Goal: Navigation & Orientation: Find specific page/section

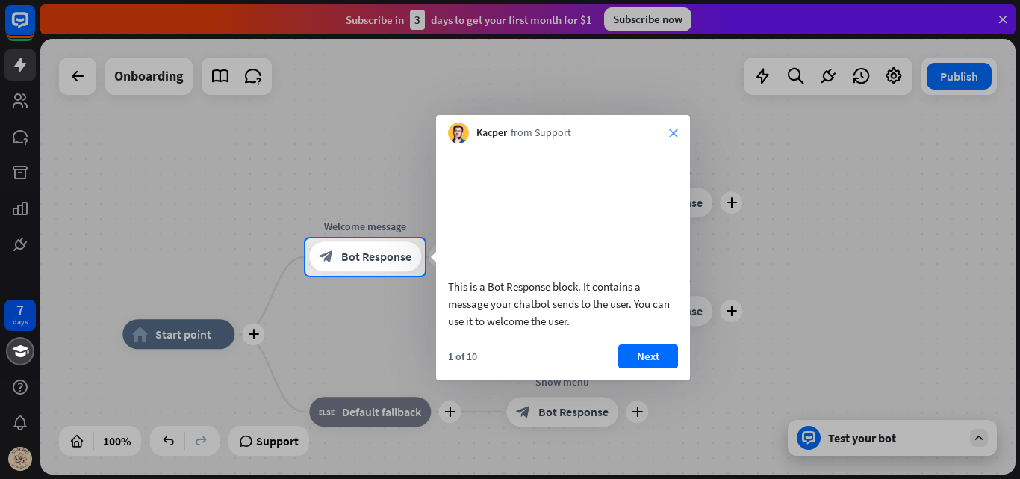
click at [673, 129] on icon "close" at bounding box center [673, 132] width 9 height 9
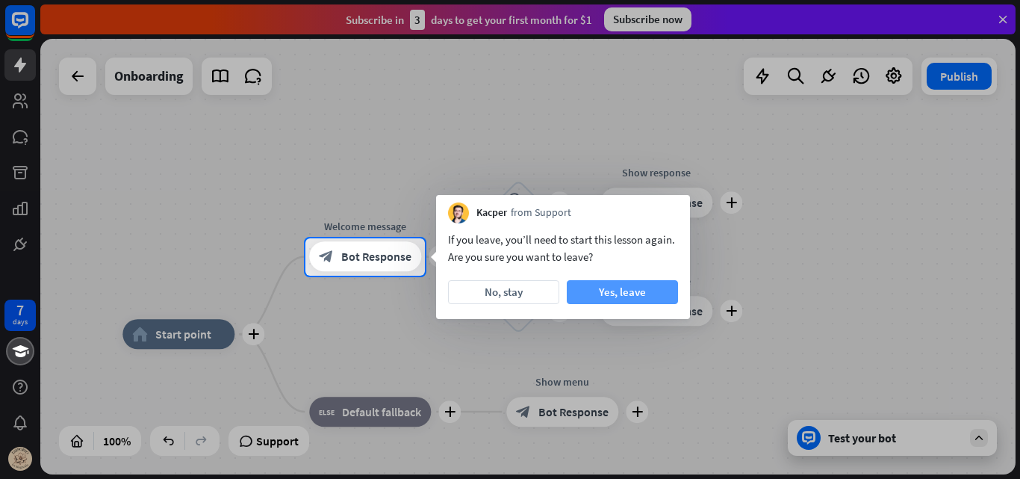
click at [597, 286] on button "Yes, leave" at bounding box center [622, 292] width 111 height 24
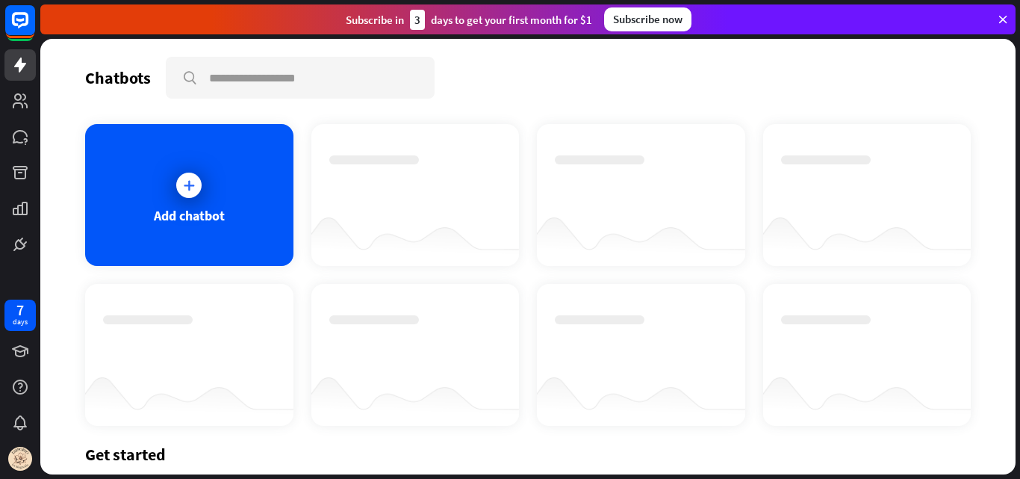
click at [1005, 19] on icon at bounding box center [1002, 19] width 13 height 13
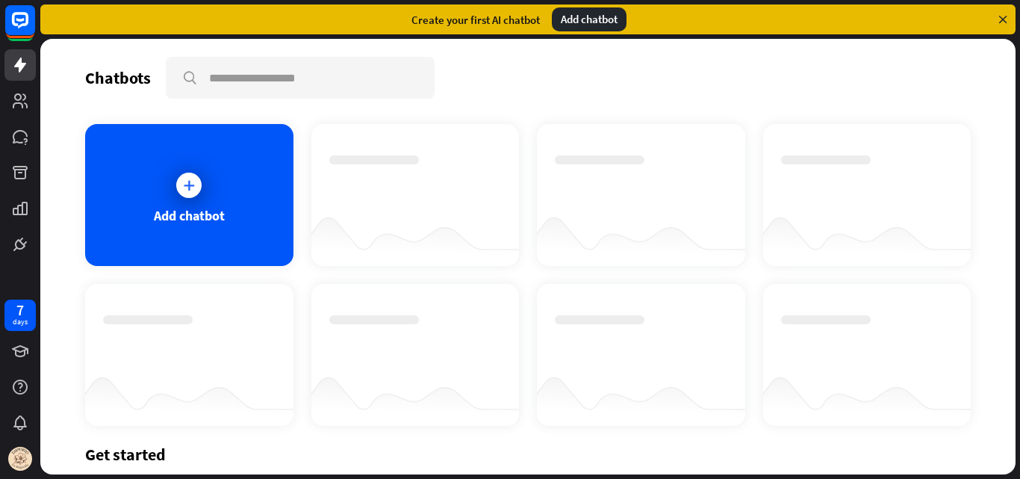
click at [1005, 19] on icon at bounding box center [1002, 19] width 13 height 13
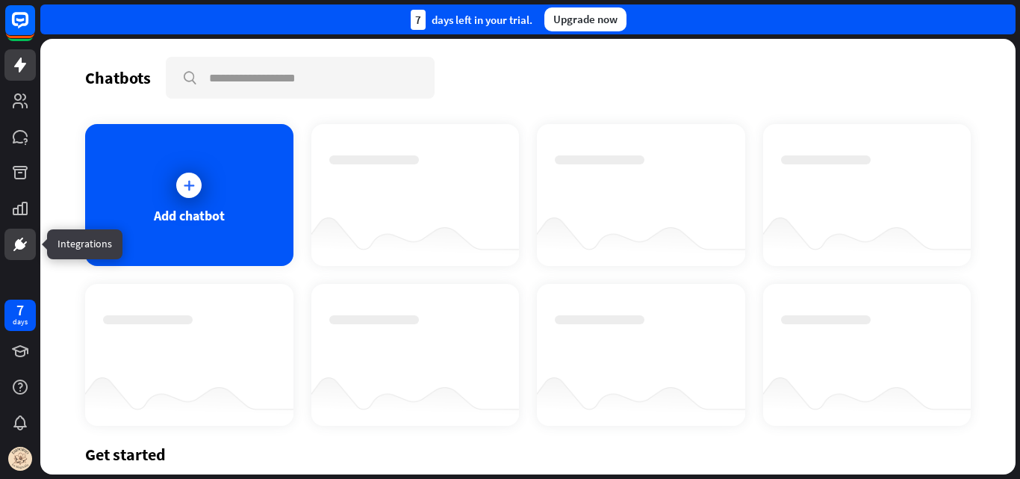
click at [15, 236] on icon at bounding box center [20, 244] width 18 height 18
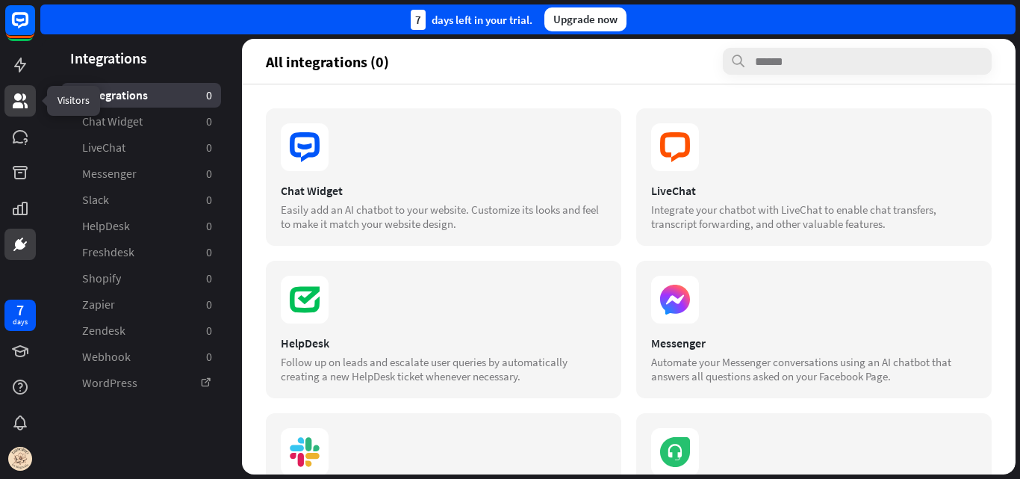
click at [10, 97] on link at bounding box center [19, 100] width 31 height 31
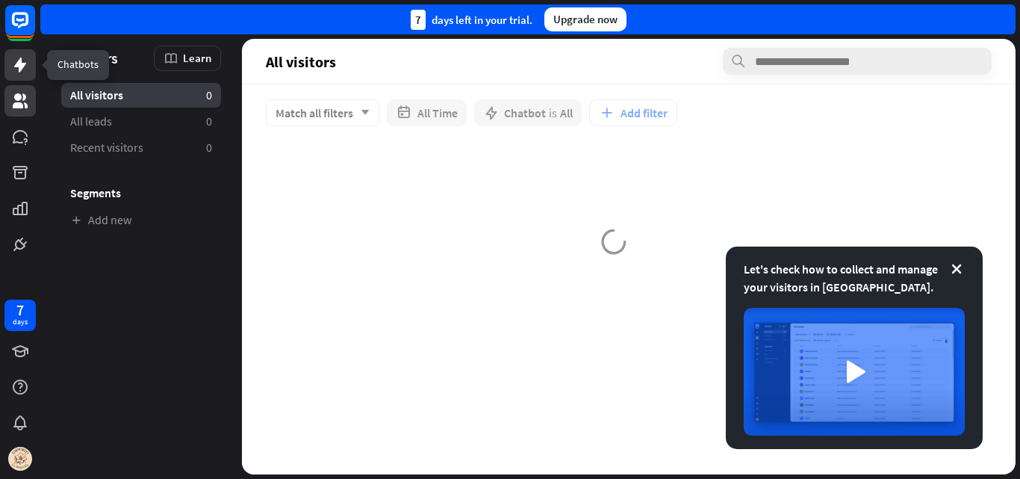
click at [20, 61] on icon at bounding box center [20, 65] width 12 height 15
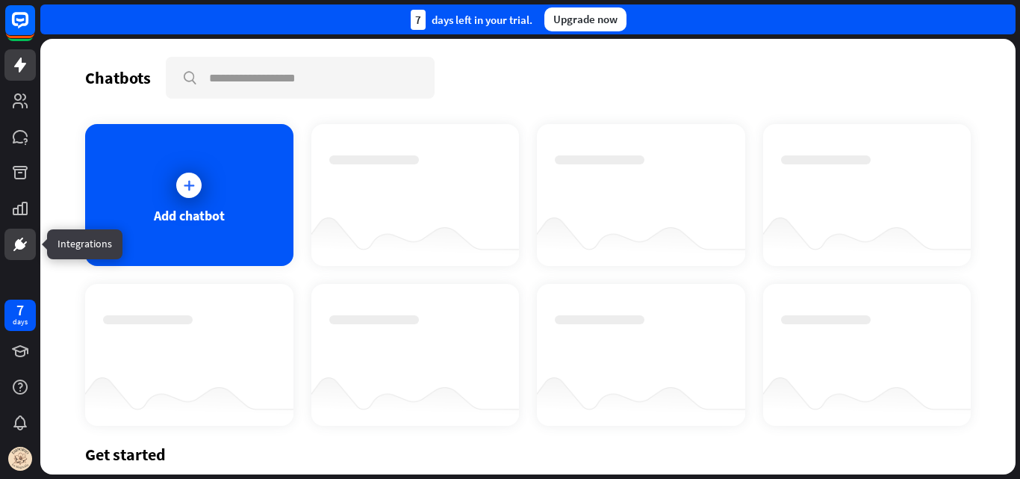
click at [13, 237] on icon at bounding box center [20, 244] width 18 height 18
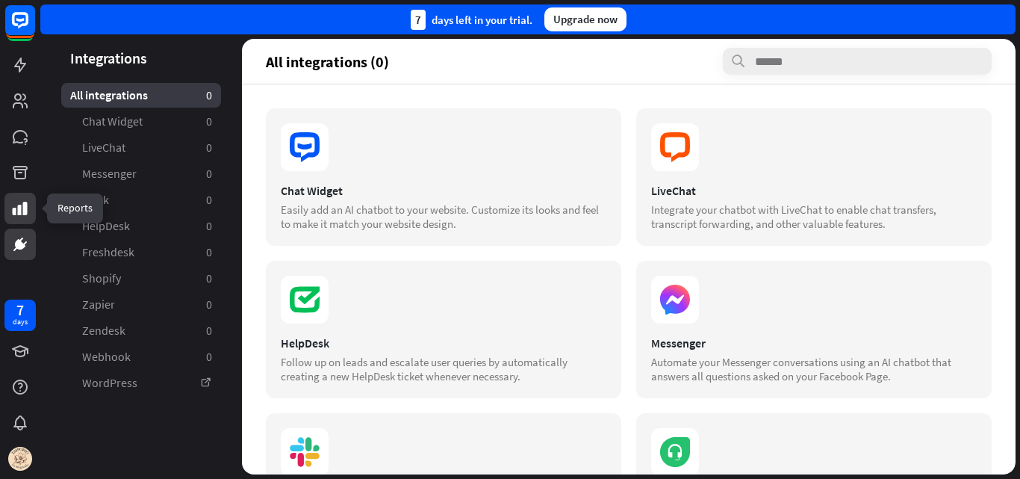
click at [10, 203] on link at bounding box center [19, 208] width 31 height 31
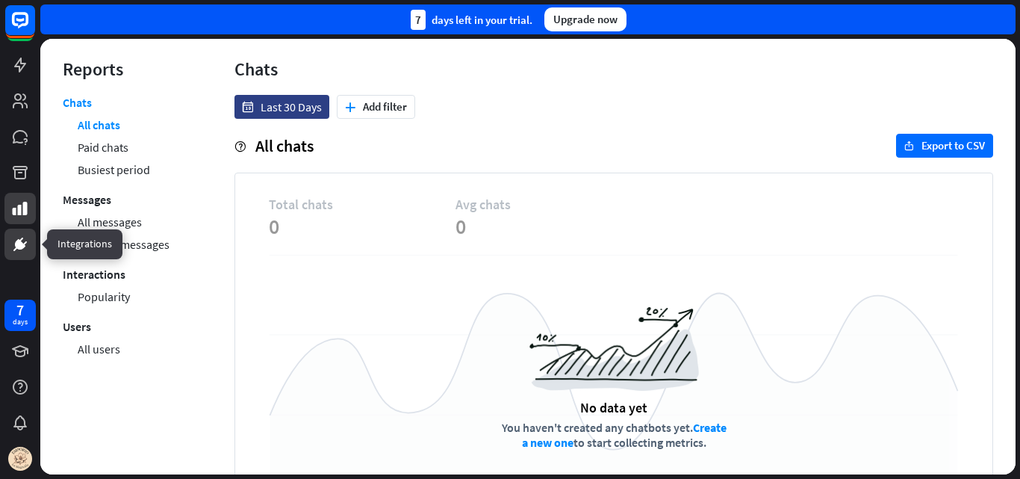
click at [17, 242] on icon at bounding box center [20, 244] width 10 height 10
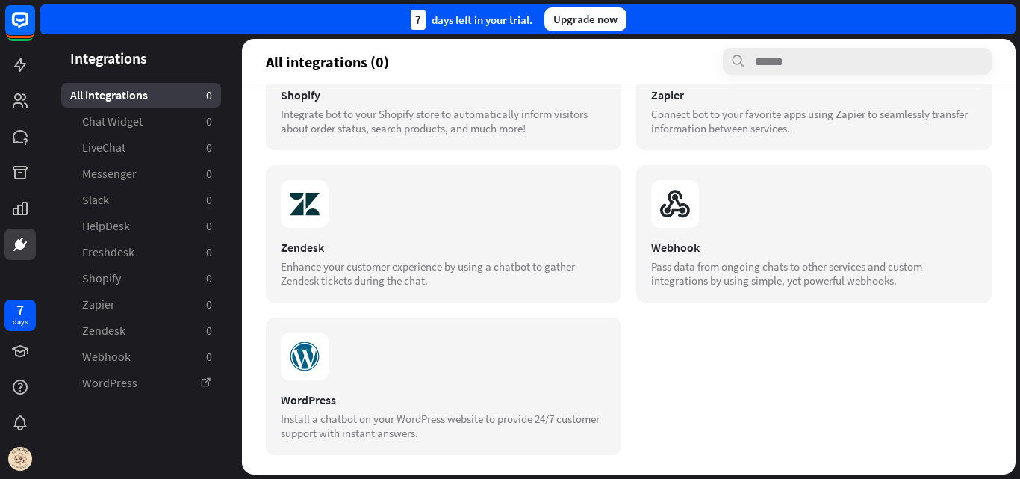
scroll to position [557, 0]
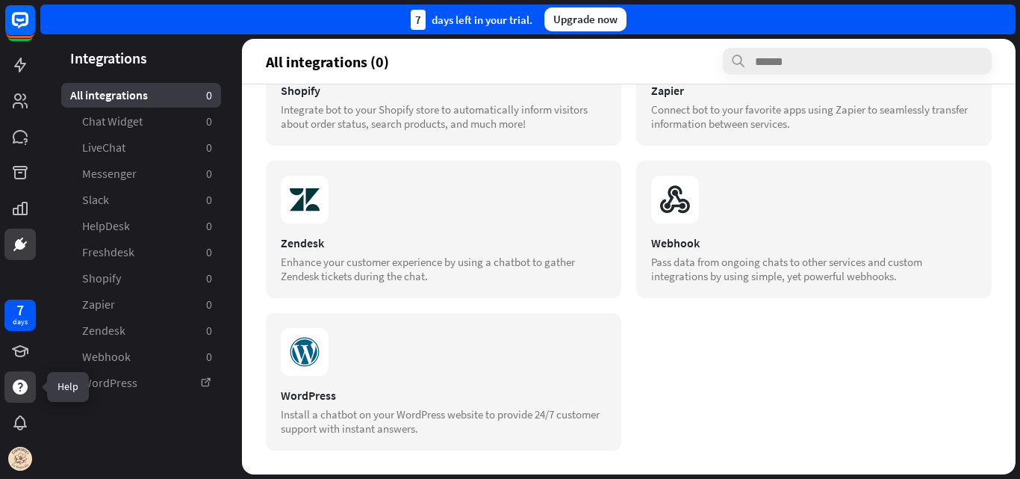
click at [17, 384] on icon at bounding box center [20, 386] width 15 height 15
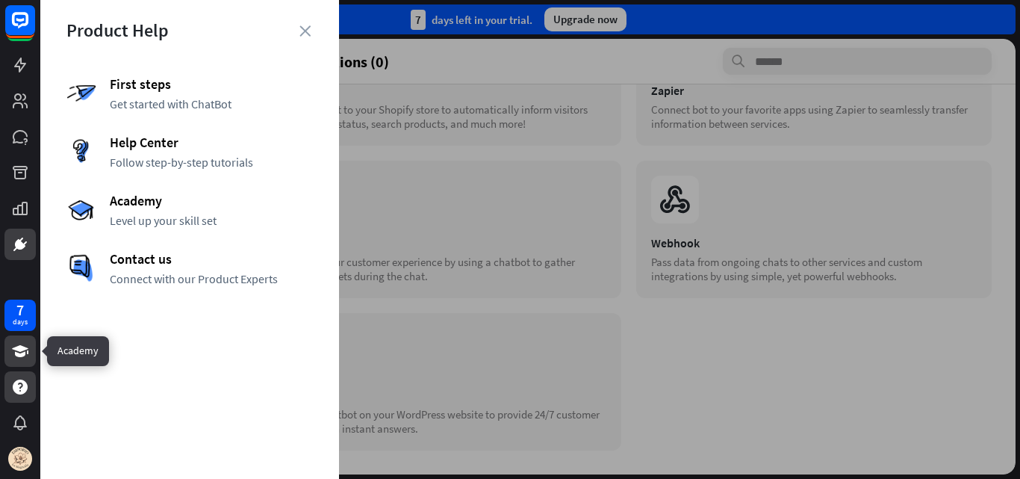
click at [22, 349] on icon at bounding box center [20, 351] width 16 height 12
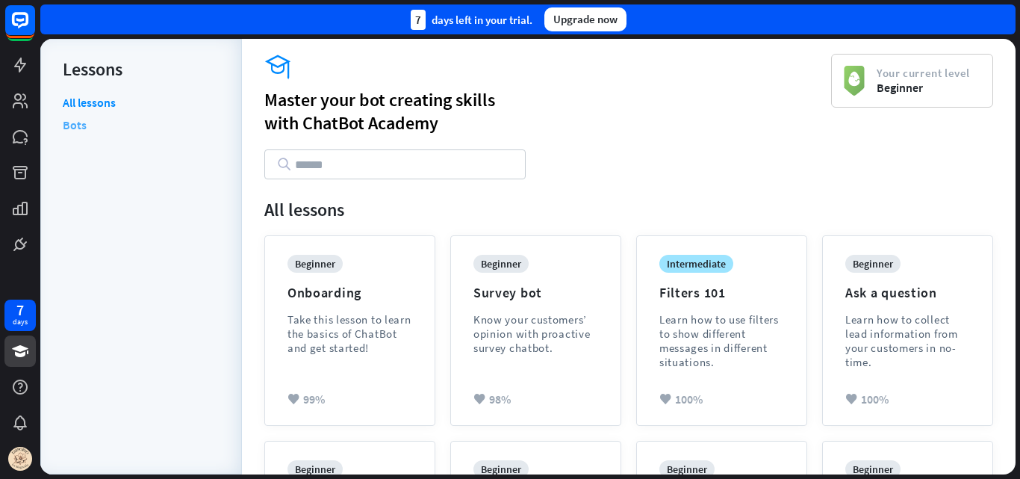
click at [70, 125] on link "Bots" at bounding box center [75, 125] width 24 height 22
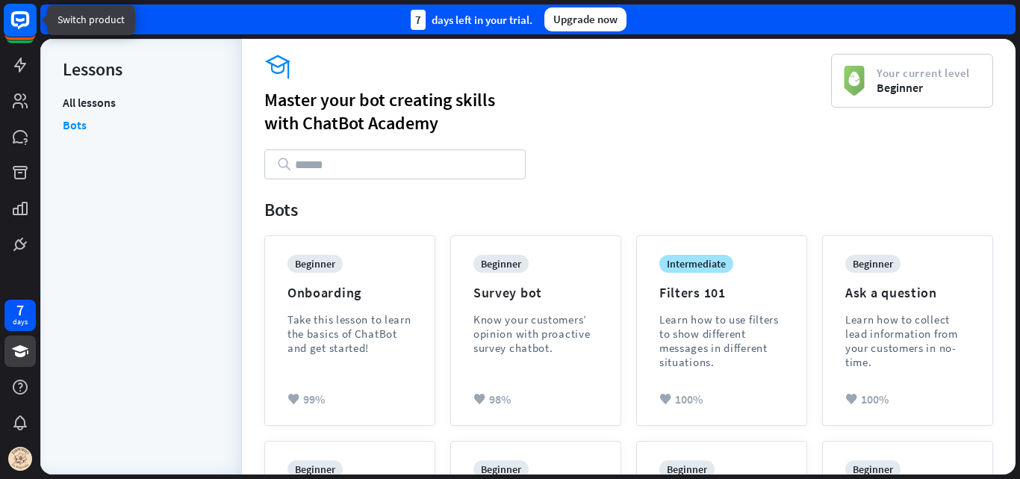
click at [10, 9] on rect at bounding box center [20, 20] width 33 height 33
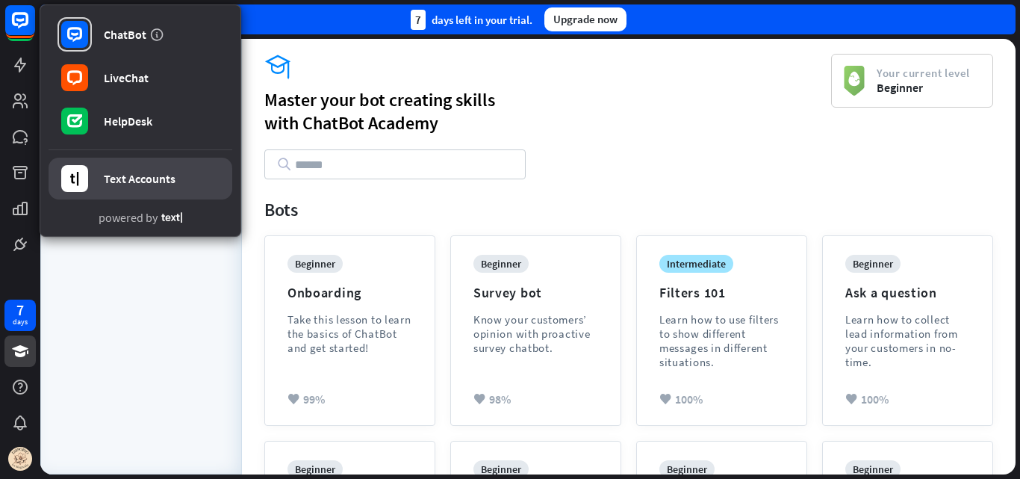
click at [132, 161] on link "Text Accounts" at bounding box center [141, 179] width 184 height 42
